Goal: Task Accomplishment & Management: Use online tool/utility

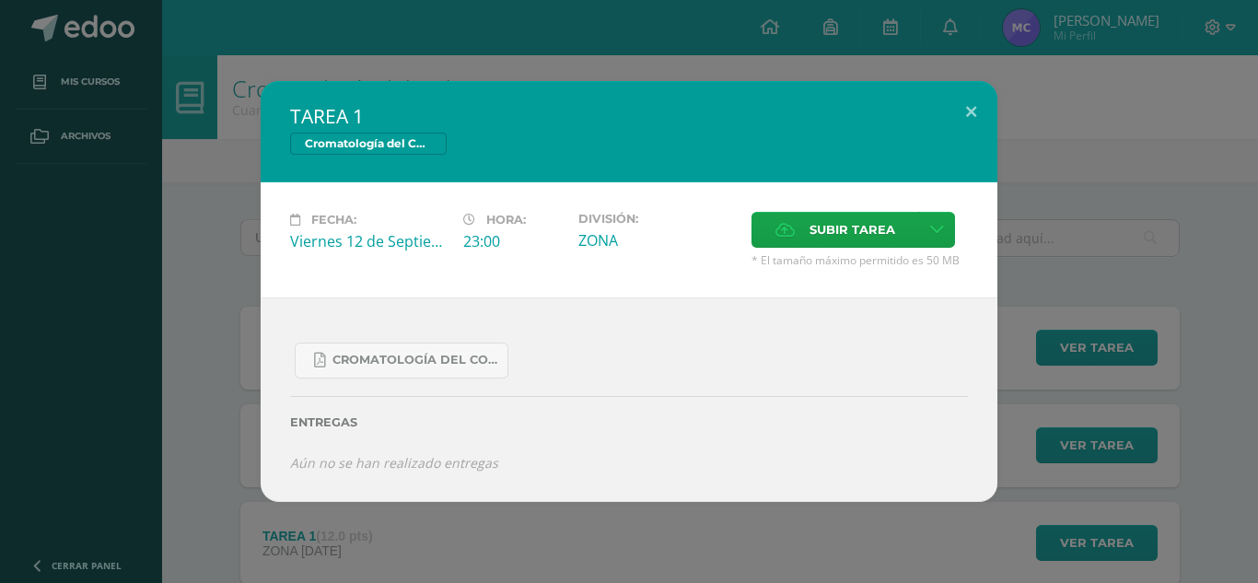
scroll to position [124, 0]
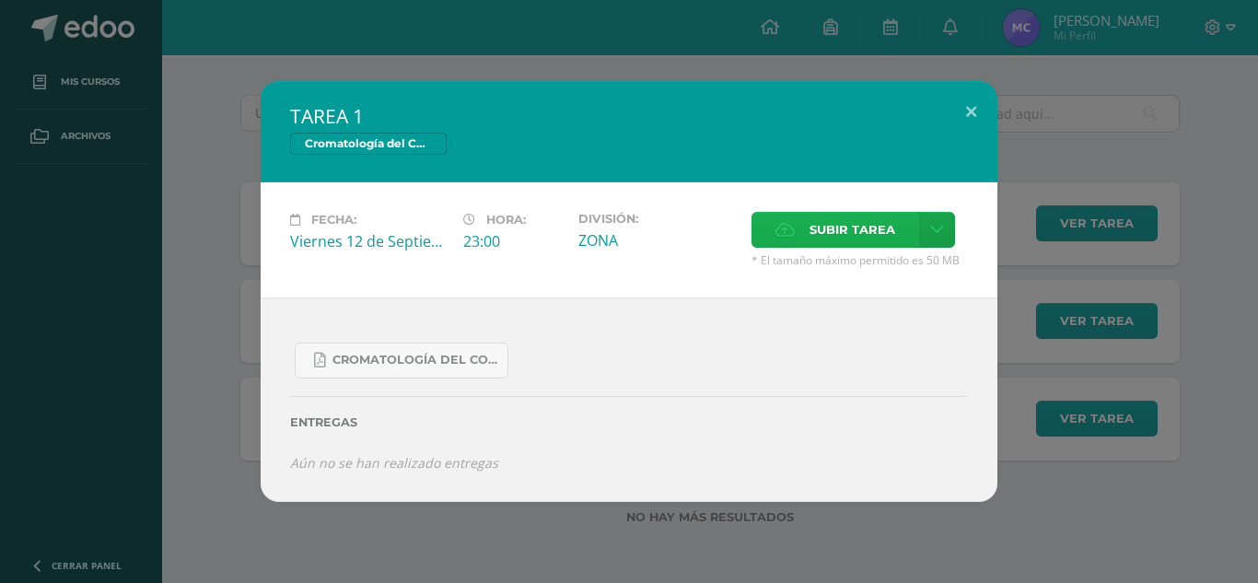
click at [878, 233] on span "Subir tarea" at bounding box center [853, 230] width 86 height 34
click at [0, 0] on input "Subir tarea" at bounding box center [0, 0] width 0 height 0
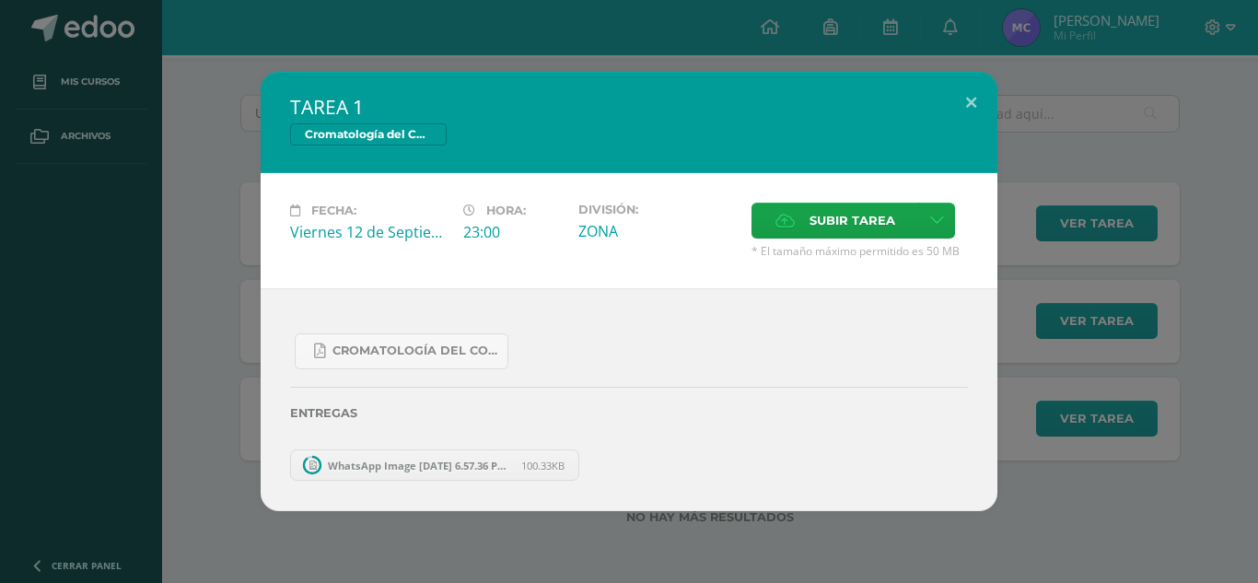
scroll to position [27, 0]
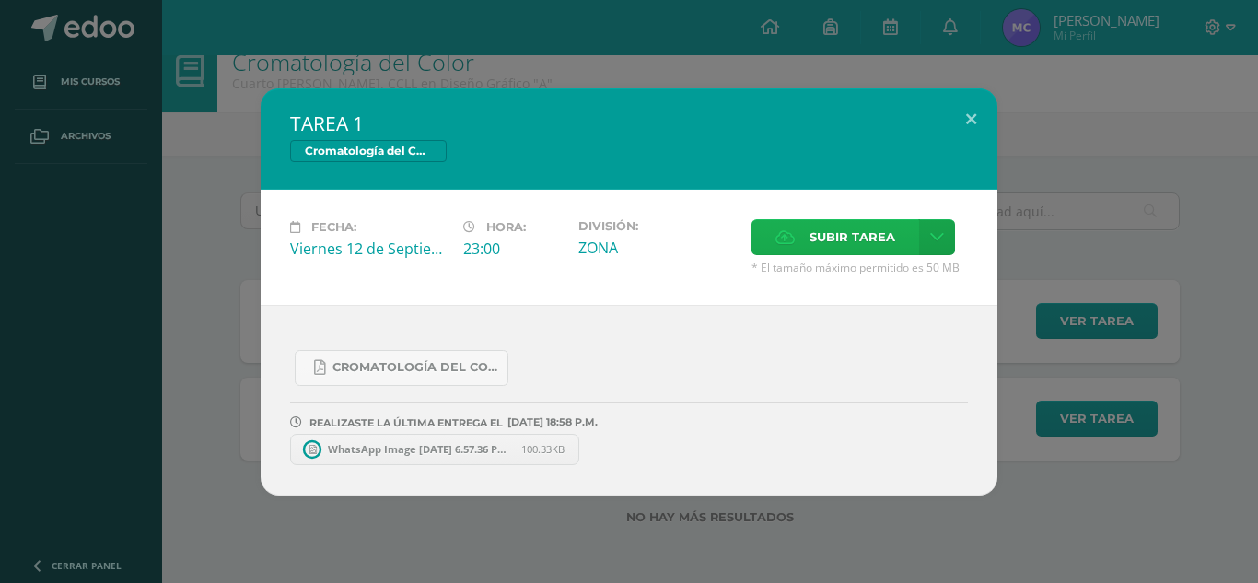
click at [828, 247] on span "Subir tarea" at bounding box center [853, 237] width 86 height 34
click at [0, 0] on input "Subir tarea" at bounding box center [0, 0] width 0 height 0
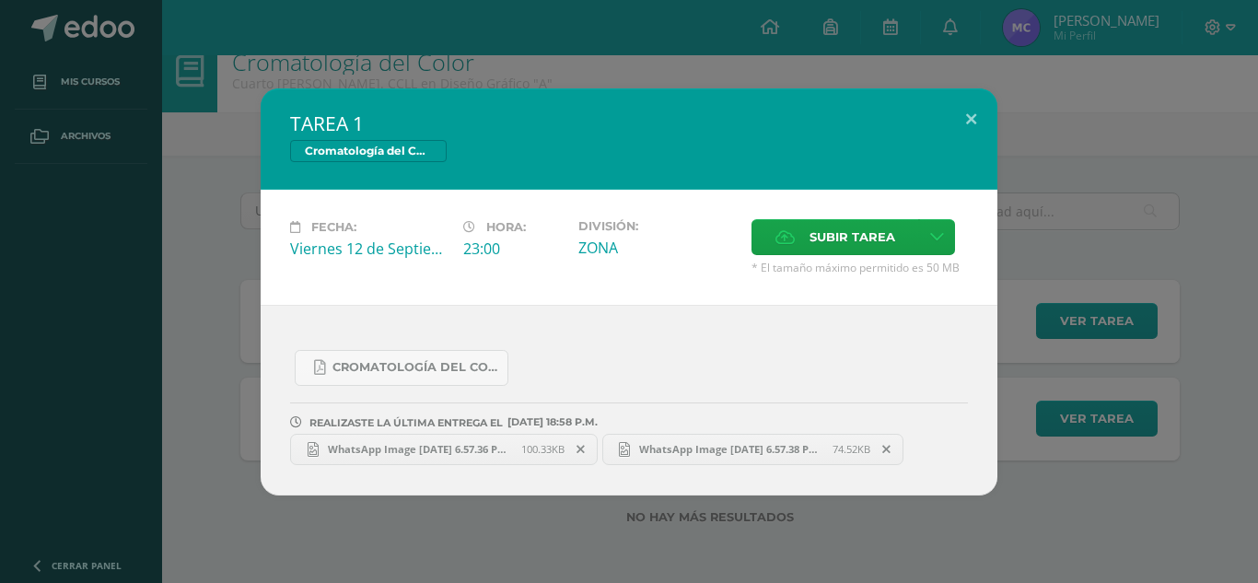
click at [1103, 227] on div "TAREA 1 Cromatología del Color Fecha: [DATE] Hora: 23:00 División: ZONA" at bounding box center [628, 291] width 1243 height 407
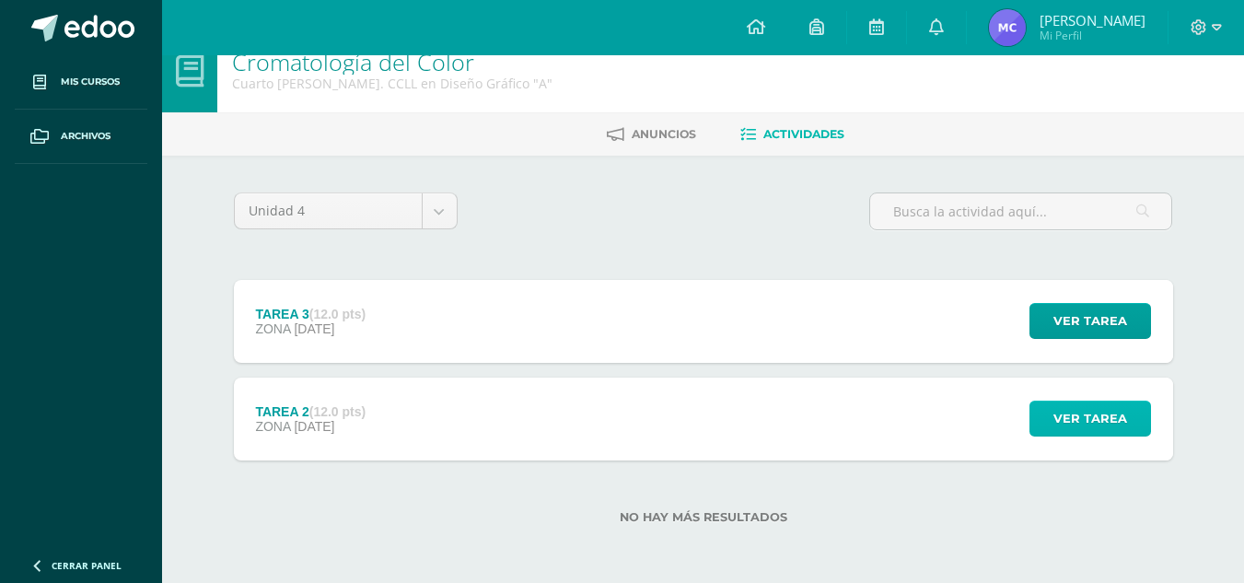
click at [1073, 402] on span "Ver tarea" at bounding box center [1091, 419] width 74 height 34
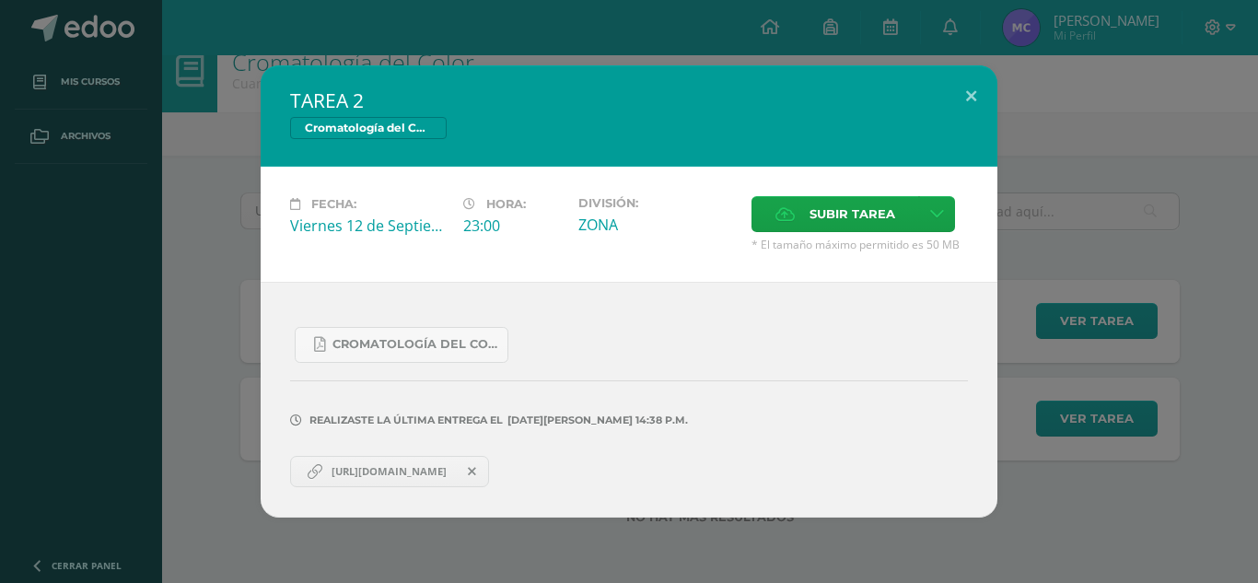
click at [1038, 464] on div "TAREA 2 Cromatología del Color Fecha: [DATE] Hora: 23:00 División: ZONA" at bounding box center [628, 291] width 1243 height 452
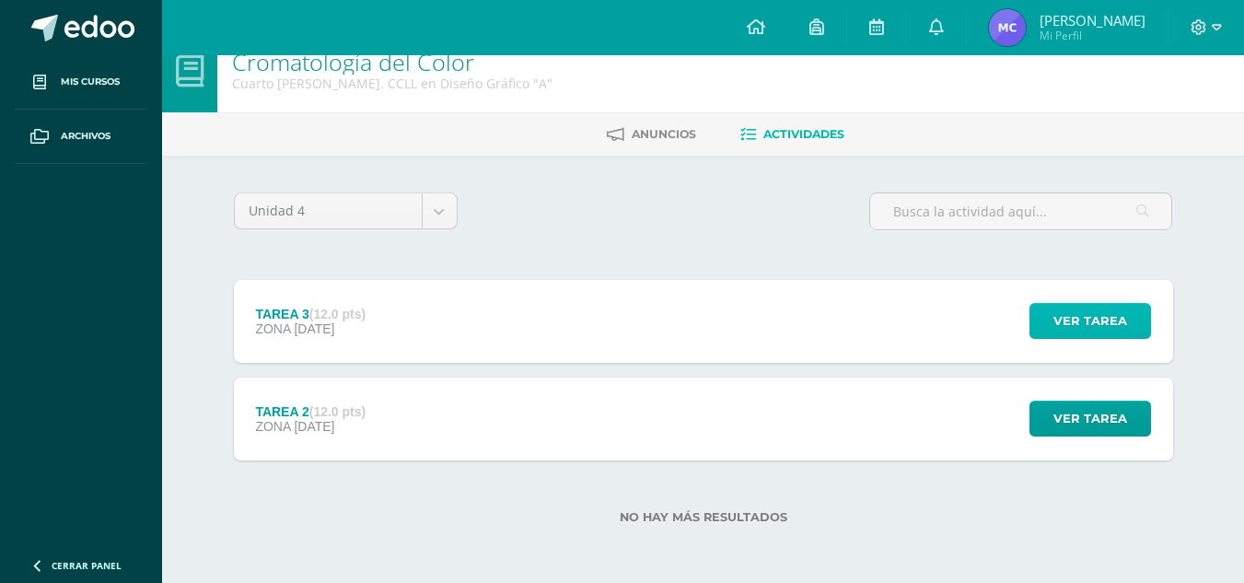
click at [1117, 319] on span "Ver tarea" at bounding box center [1091, 321] width 74 height 34
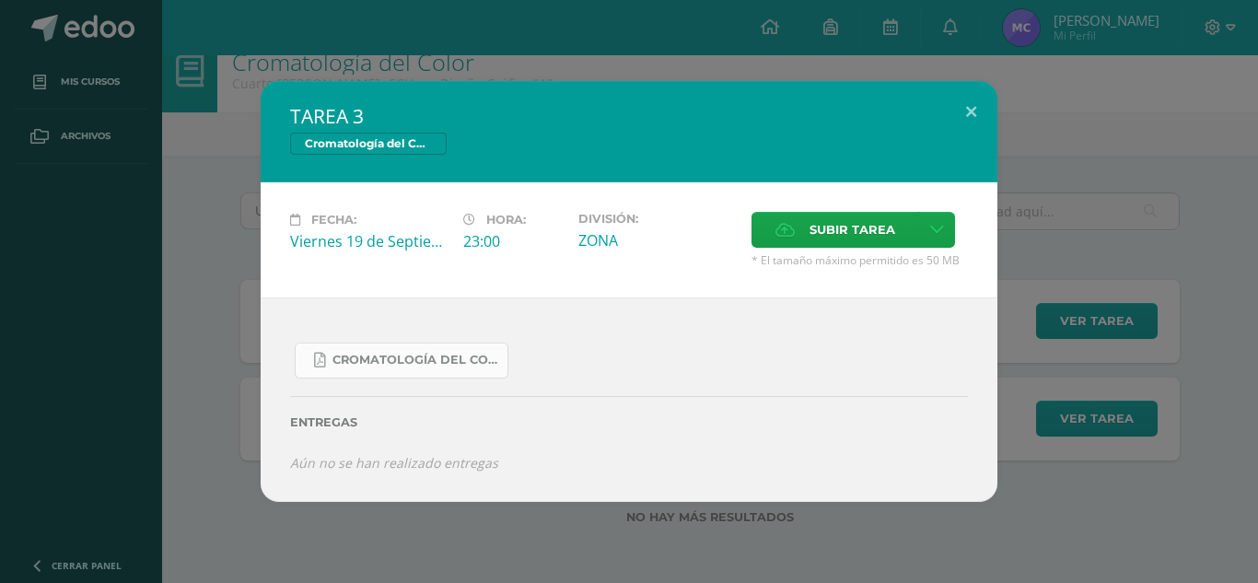
click at [414, 356] on span "Cromatología del color.docx.pdf" at bounding box center [415, 360] width 166 height 15
